Goal: Information Seeking & Learning: Learn about a topic

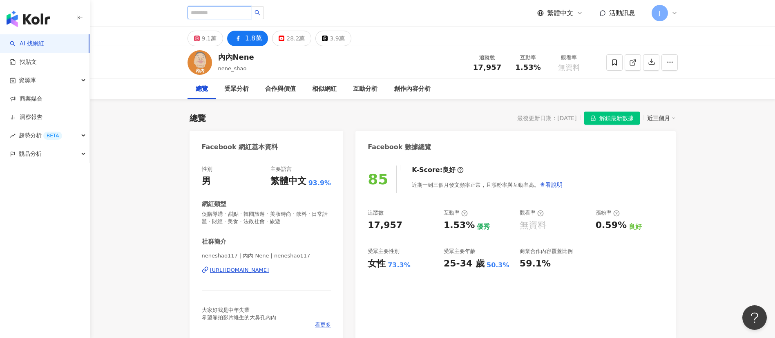
click at [241, 12] on input "search" at bounding box center [220, 12] width 64 height 13
paste input "****"
type input "****"
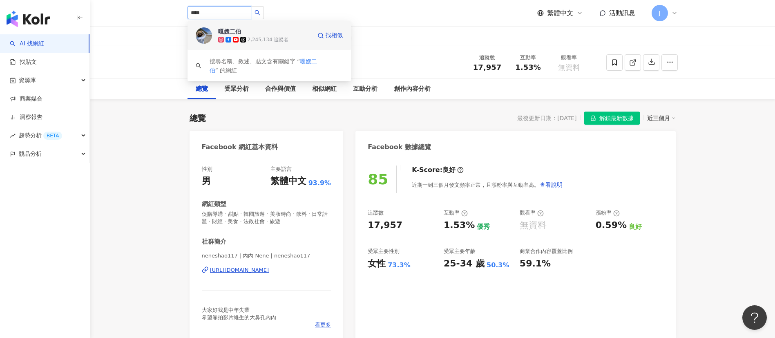
click at [244, 33] on span "嘎嫂二伯" at bounding box center [244, 31] width 53 height 8
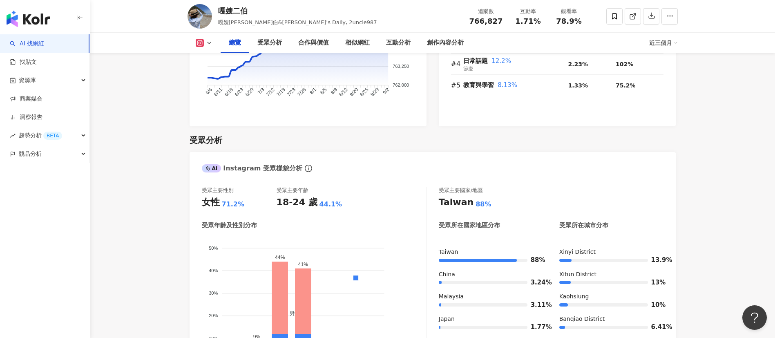
scroll to position [674, 0]
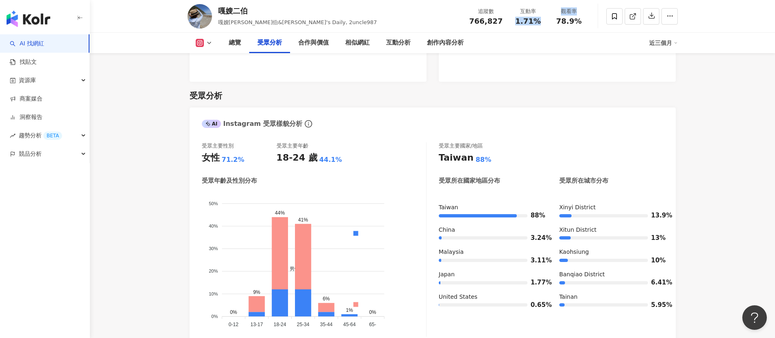
drag, startPoint x: 514, startPoint y: 20, endPoint x: 549, endPoint y: 21, distance: 34.3
click at [549, 21] on div "追蹤數 766,827 互動率 1.71% 觀看率 78.9%" at bounding box center [527, 16] width 125 height 24
drag, startPoint x: 517, startPoint y: 20, endPoint x: 543, endPoint y: 23, distance: 25.9
click at [543, 23] on div "1.71%" at bounding box center [528, 21] width 31 height 8
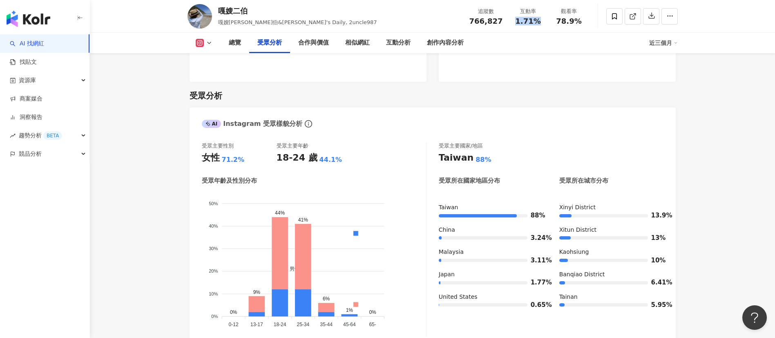
copy span "1.71%"
drag, startPoint x: 559, startPoint y: 19, endPoint x: 580, endPoint y: 21, distance: 21.8
click at [580, 21] on span "78.9%" at bounding box center [568, 21] width 25 height 8
copy span "78.9%"
click at [208, 41] on icon at bounding box center [209, 43] width 7 height 7
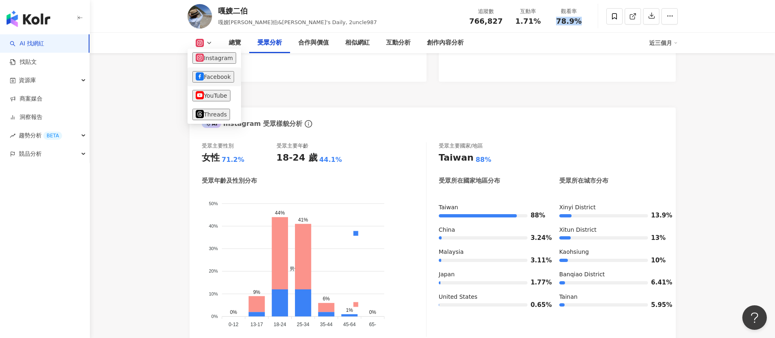
click at [219, 82] on button "Facebook" at bounding box center [213, 76] width 42 height 11
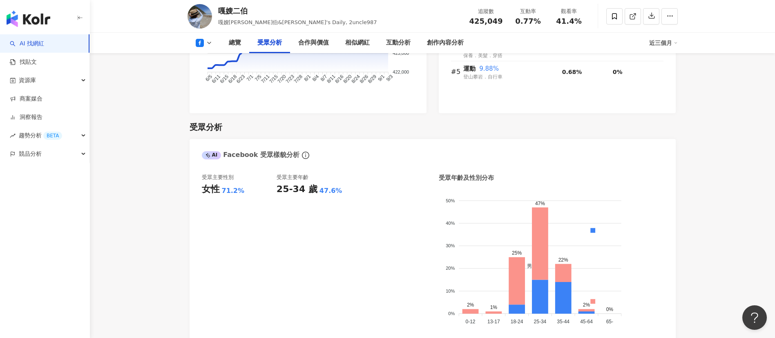
scroll to position [674, 0]
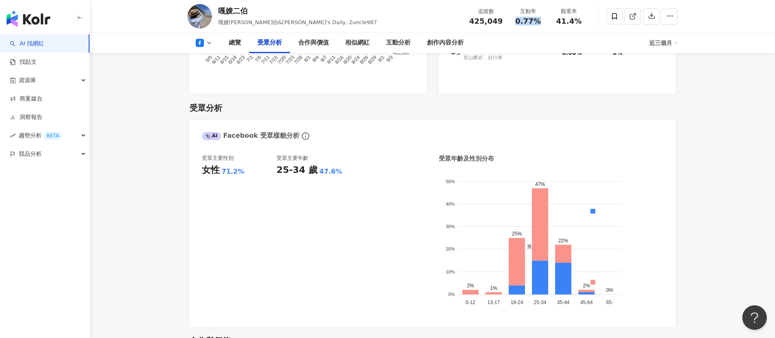
click at [543, 22] on div "0.77%" at bounding box center [528, 21] width 31 height 8
copy span "0.77%"
drag, startPoint x: 557, startPoint y: 22, endPoint x: 582, endPoint y: 21, distance: 24.5
click at [582, 21] on div "41.4%" at bounding box center [569, 21] width 31 height 8
copy span "41.4%"
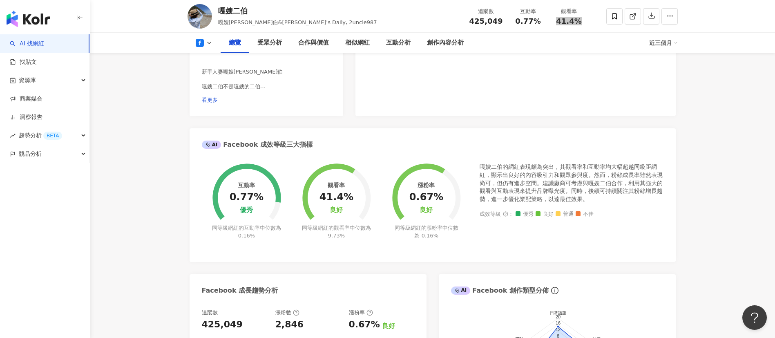
scroll to position [0, 0]
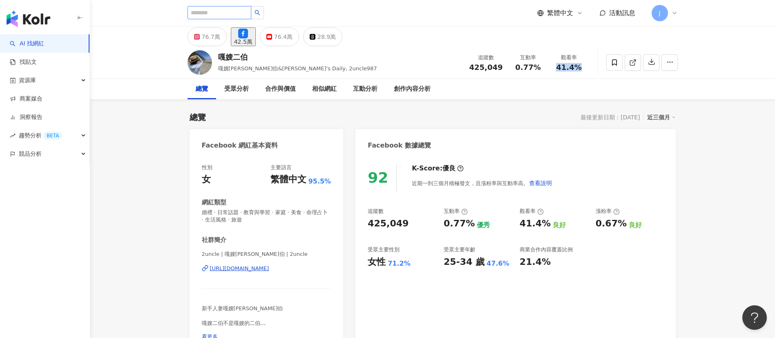
click at [244, 10] on input "search" at bounding box center [220, 12] width 64 height 13
paste input "****"
type input "****"
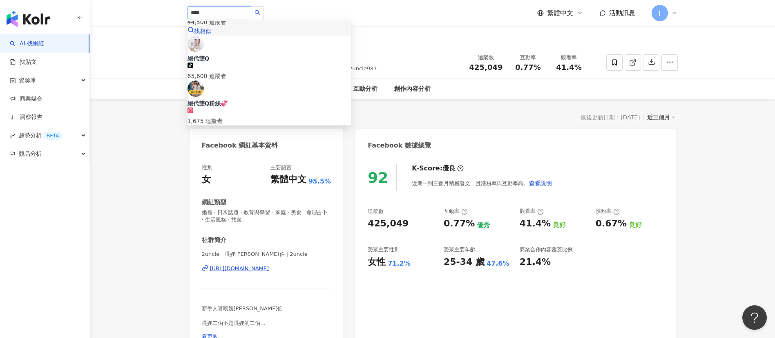
scroll to position [61, 0]
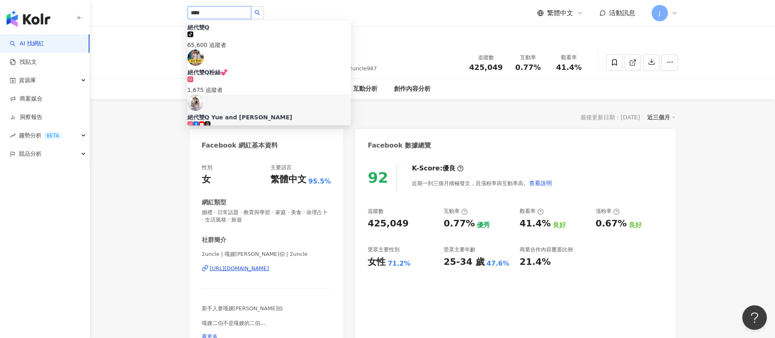
click at [251, 113] on div "絕代雙Q Yue and Wei" at bounding box center [269, 117] width 163 height 8
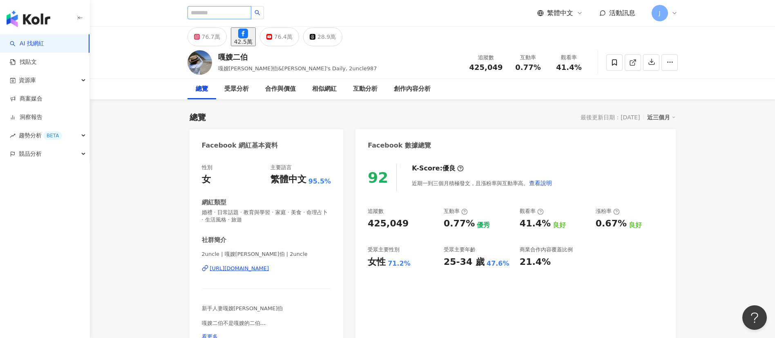
click at [229, 11] on input "search" at bounding box center [220, 12] width 64 height 13
paste input "****"
type input "****"
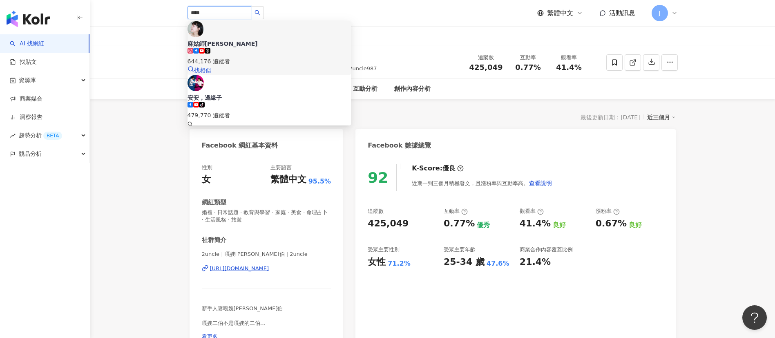
click at [254, 57] on div "644,176 追蹤者" at bounding box center [269, 61] width 163 height 9
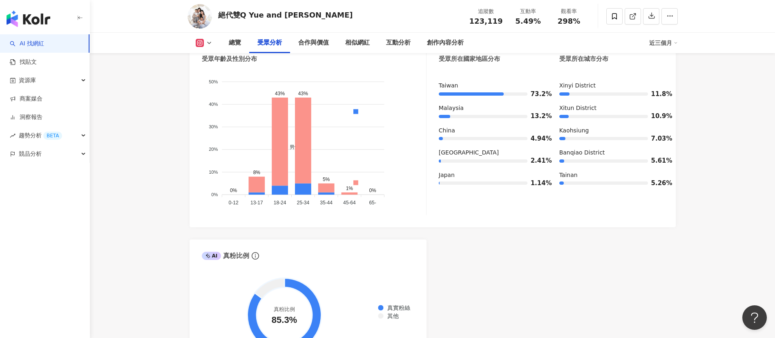
scroll to position [735, 0]
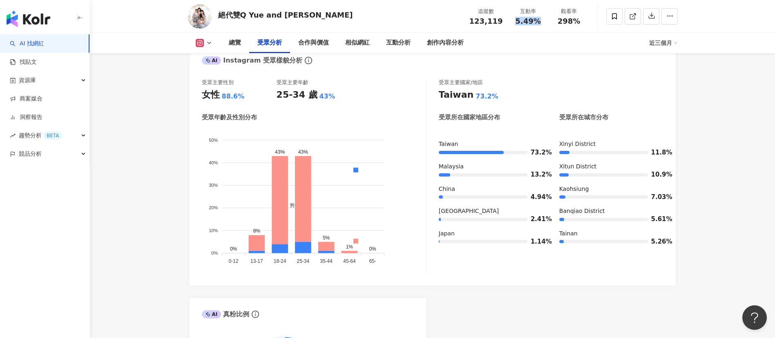
drag, startPoint x: 512, startPoint y: 23, endPoint x: 540, endPoint y: 24, distance: 27.4
click at [540, 24] on div "5.49%" at bounding box center [528, 21] width 31 height 8
drag, startPoint x: 560, startPoint y: 20, endPoint x: 579, endPoint y: 20, distance: 19.2
click at [579, 20] on div "298%" at bounding box center [569, 21] width 31 height 8
click at [209, 43] on icon at bounding box center [209, 43] width 7 height 7
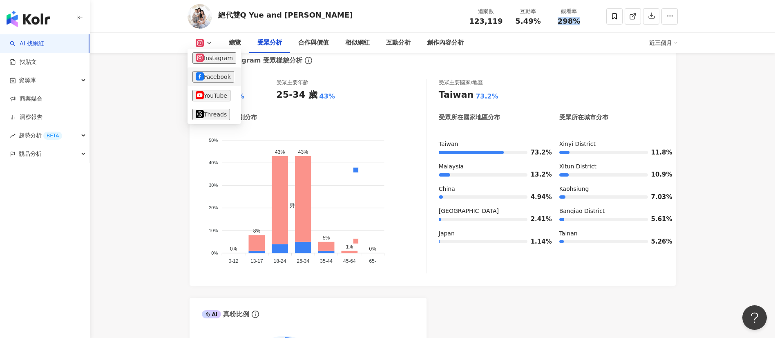
click at [215, 75] on button "Facebook" at bounding box center [213, 76] width 42 height 11
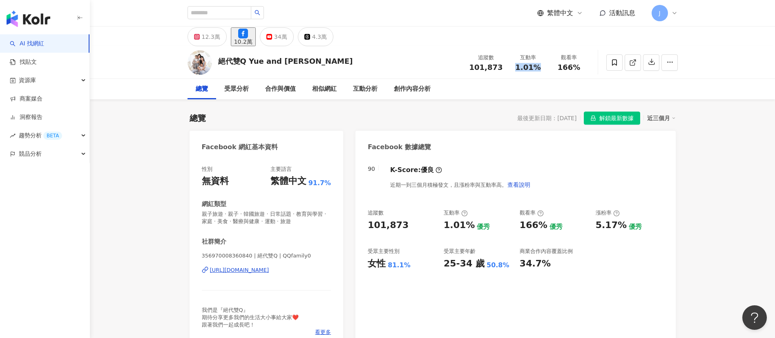
drag, startPoint x: 518, startPoint y: 67, endPoint x: 539, endPoint y: 67, distance: 21.2
click at [539, 67] on span "1.01%" at bounding box center [527, 67] width 25 height 8
copy span "1.01%"
click at [587, 68] on div "觀看率 166%" at bounding box center [569, 63] width 41 height 18
copy span "166%"
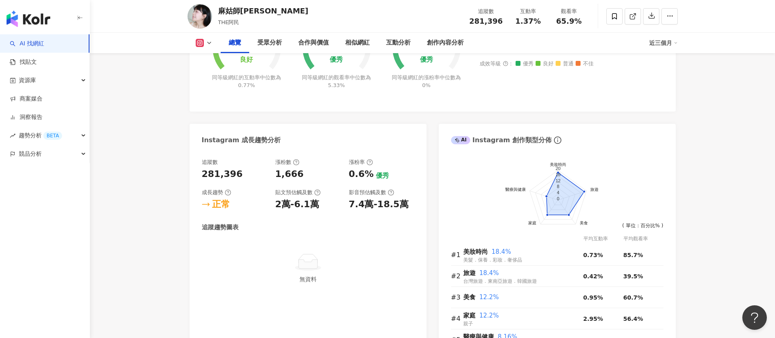
scroll to position [674, 0]
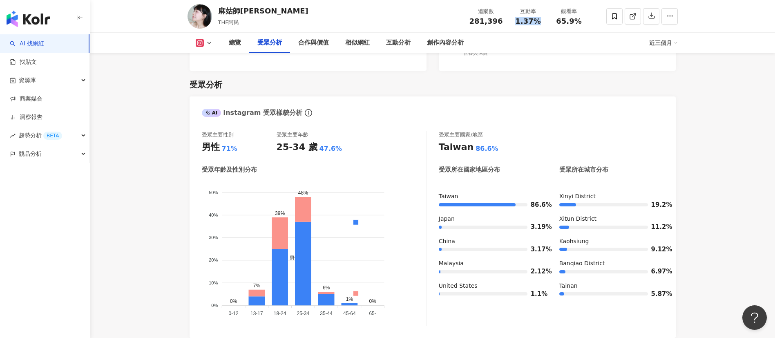
drag, startPoint x: 516, startPoint y: 22, endPoint x: 542, endPoint y: 23, distance: 26.6
click at [516, 23] on div "1.37%" at bounding box center [528, 21] width 31 height 8
drag, startPoint x: 556, startPoint y: 21, endPoint x: 582, endPoint y: 21, distance: 26.1
click at [516, 21] on div "65.9%" at bounding box center [569, 21] width 31 height 8
click at [206, 42] on icon at bounding box center [209, 43] width 7 height 7
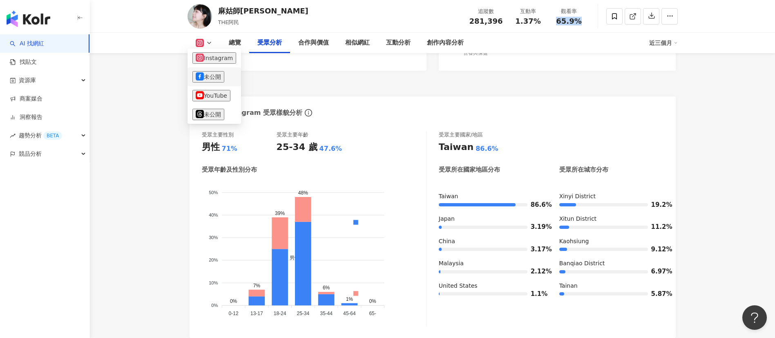
click at [220, 76] on button "未公開" at bounding box center [208, 76] width 32 height 11
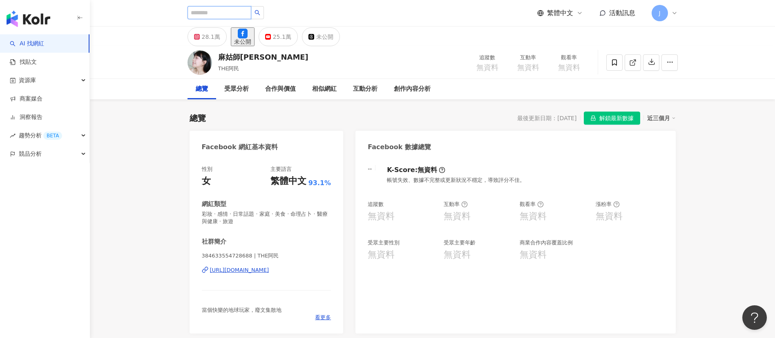
click at [236, 12] on input "search" at bounding box center [220, 12] width 64 height 13
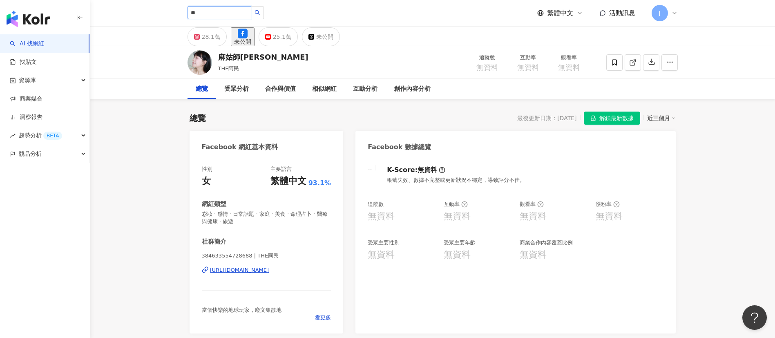
drag, startPoint x: 218, startPoint y: 12, endPoint x: 164, endPoint y: 10, distance: 54.4
click at [164, 9] on header "** 阿民 1,410 追蹤者 水管阿民 7,846 追蹤者 麻姑師太 644,176 追蹤者 阿民 342,196 追蹤者 阿民師Amingo 3,680 …" at bounding box center [432, 13] width 685 height 27
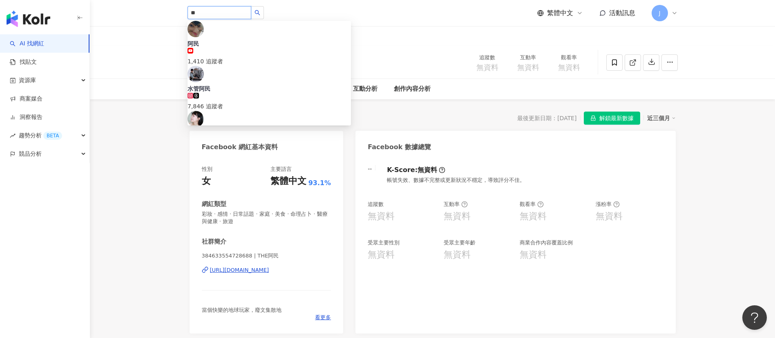
paste input "*"
type input "***"
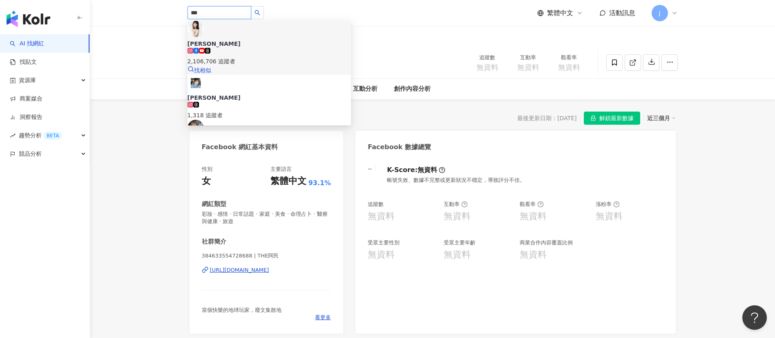
click at [252, 46] on div "李佳穎 2,106,706 追蹤者 找相似" at bounding box center [269, 48] width 163 height 54
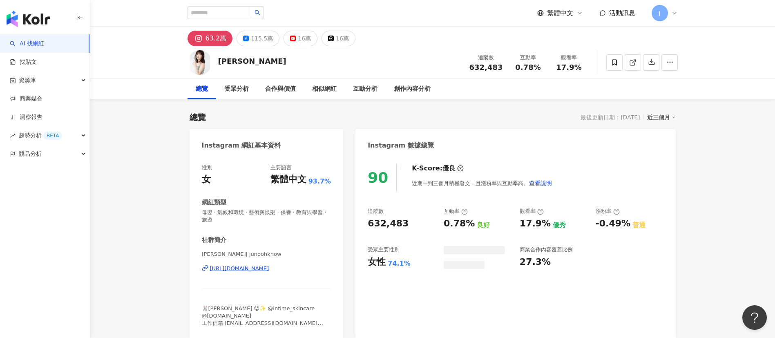
click at [253, 39] on div "115.5萬" at bounding box center [262, 38] width 22 height 11
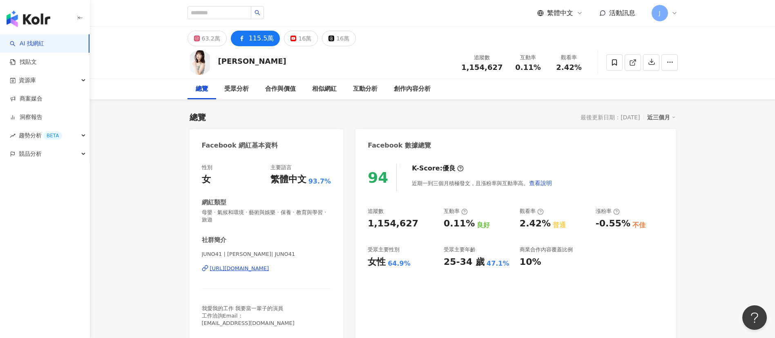
drag, startPoint x: 246, startPoint y: 266, endPoint x: 260, endPoint y: 251, distance: 20.6
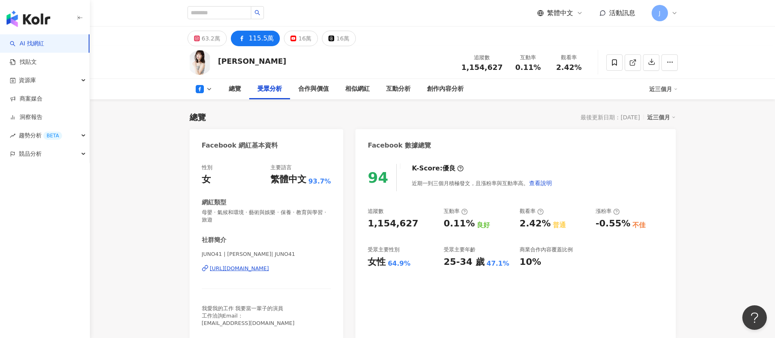
scroll to position [735, 0]
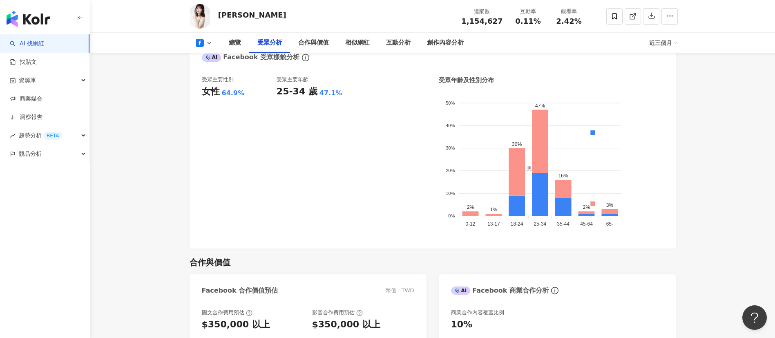
drag, startPoint x: 518, startPoint y: 22, endPoint x: 541, endPoint y: 23, distance: 23.3
click at [541, 23] on div "0.11%" at bounding box center [528, 21] width 31 height 8
drag, startPoint x: 557, startPoint y: 22, endPoint x: 583, endPoint y: 22, distance: 26.2
click at [580, 21] on div "2.42%" at bounding box center [569, 21] width 31 height 8
drag, startPoint x: 213, startPoint y: 42, endPoint x: 749, endPoint y: 146, distance: 545.8
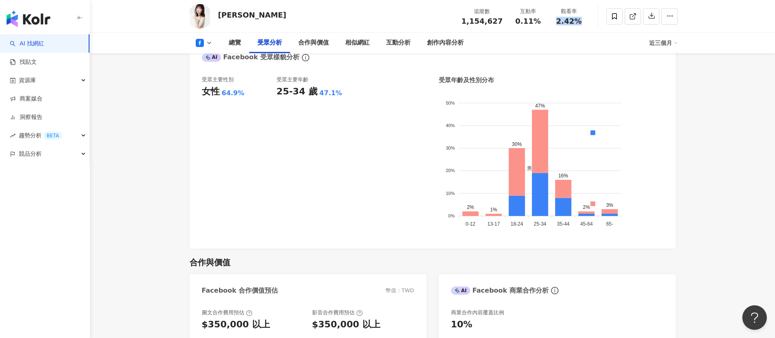
click at [213, 42] on button at bounding box center [204, 43] width 33 height 8
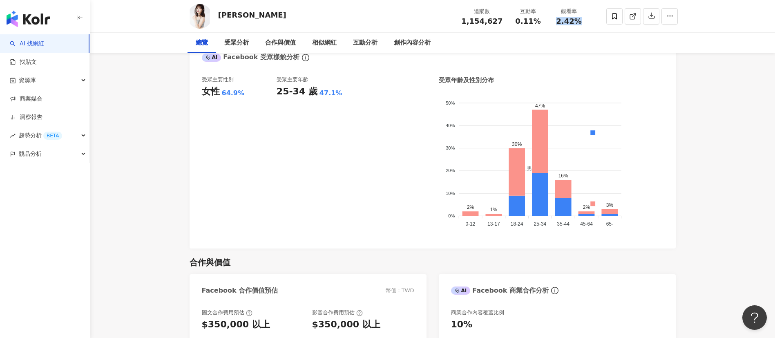
scroll to position [0, 0]
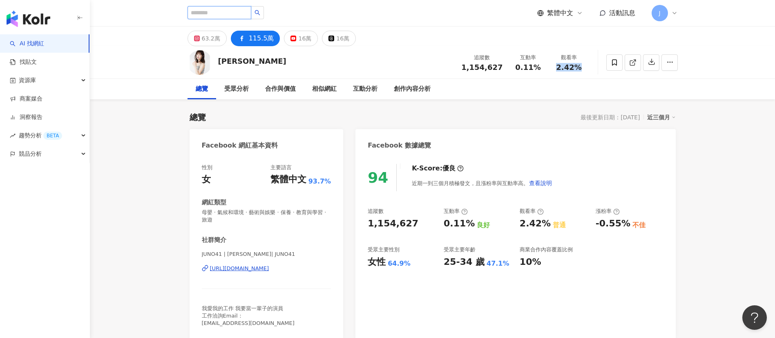
click at [239, 16] on input "search" at bounding box center [220, 12] width 64 height 13
paste input "***"
type input "***"
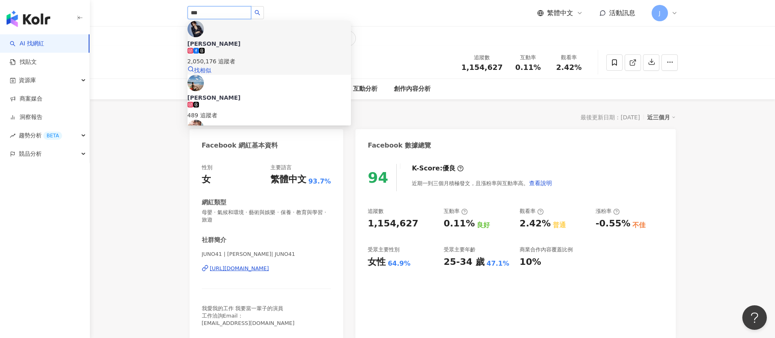
click at [255, 57] on div "2,050,176 追蹤者" at bounding box center [269, 61] width 163 height 9
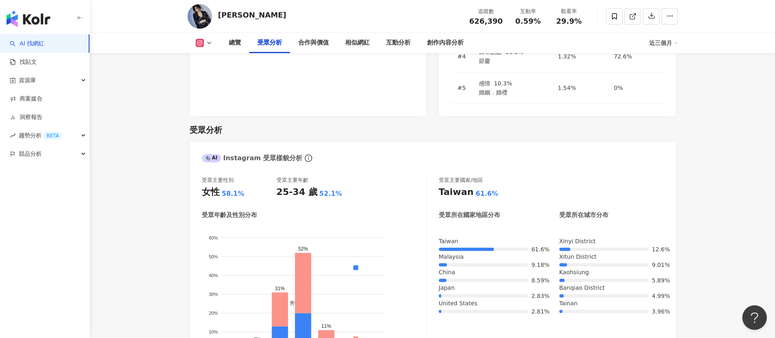
scroll to position [735, 0]
drag, startPoint x: 518, startPoint y: 20, endPoint x: 541, endPoint y: 20, distance: 22.1
click at [541, 20] on div "0.59%" at bounding box center [528, 21] width 31 height 8
drag, startPoint x: 576, startPoint y: 21, endPoint x: 583, endPoint y: 21, distance: 6.5
click at [583, 21] on div "29.9%" at bounding box center [569, 21] width 31 height 8
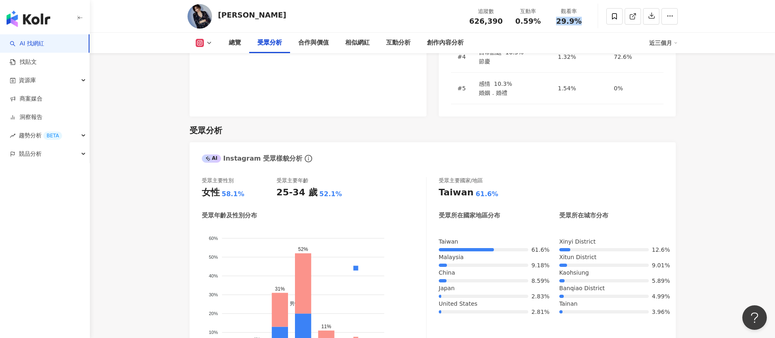
click at [211, 40] on icon at bounding box center [209, 43] width 7 height 7
click at [214, 75] on button "Facebook" at bounding box center [213, 76] width 42 height 11
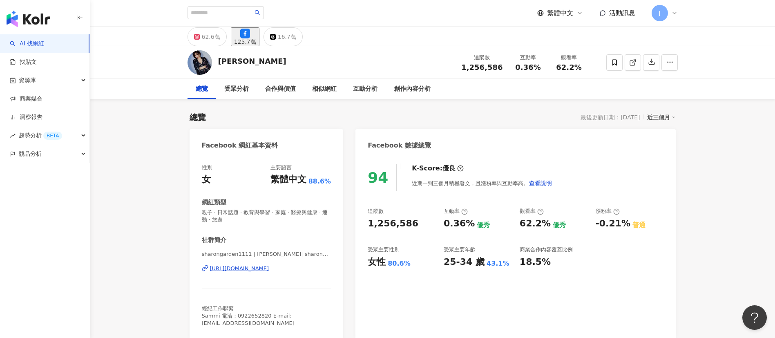
drag, startPoint x: 517, startPoint y: 69, endPoint x: 553, endPoint y: 69, distance: 36.0
click at [553, 69] on div "追蹤數 1,256,586 互動率 0.36% 觀看率 62.2%" at bounding box center [522, 62] width 133 height 24
copy div "0.36% 觀看率"
drag, startPoint x: 562, startPoint y: 119, endPoint x: 545, endPoint y: 117, distance: 17.3
click at [548, 118] on div "總覽 最後更新日期：[DATE] 近三個月" at bounding box center [433, 117] width 486 height 11
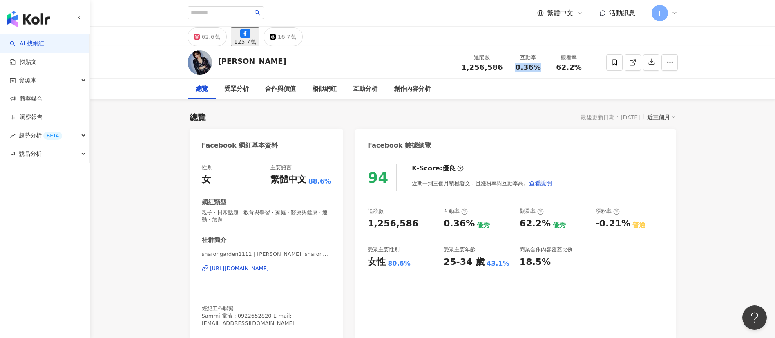
drag, startPoint x: 516, startPoint y: 67, endPoint x: 544, endPoint y: 67, distance: 27.4
click at [544, 67] on div "互動率 0.36%" at bounding box center [528, 63] width 41 height 18
copy span "0.36%"
drag, startPoint x: 558, startPoint y: 68, endPoint x: 584, endPoint y: 69, distance: 25.7
click at [584, 68] on div "62.2%" at bounding box center [569, 67] width 31 height 8
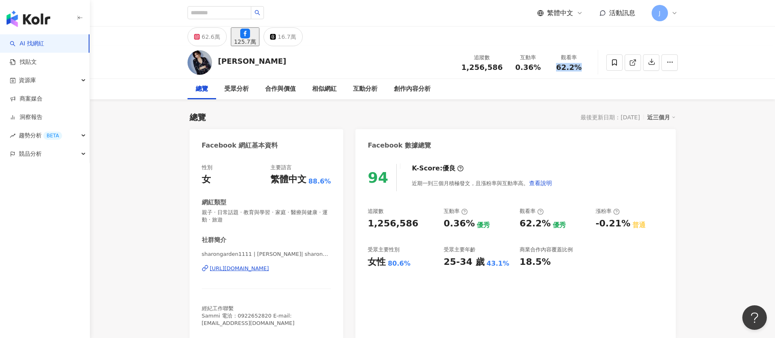
copy span "62.2%"
